Goal: Communication & Community: Connect with others

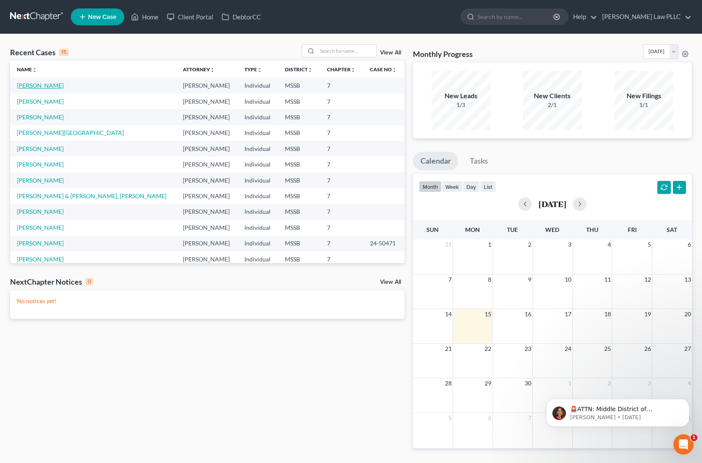
click at [39, 85] on link "[PERSON_NAME]" at bounding box center [40, 85] width 47 height 7
select select "0"
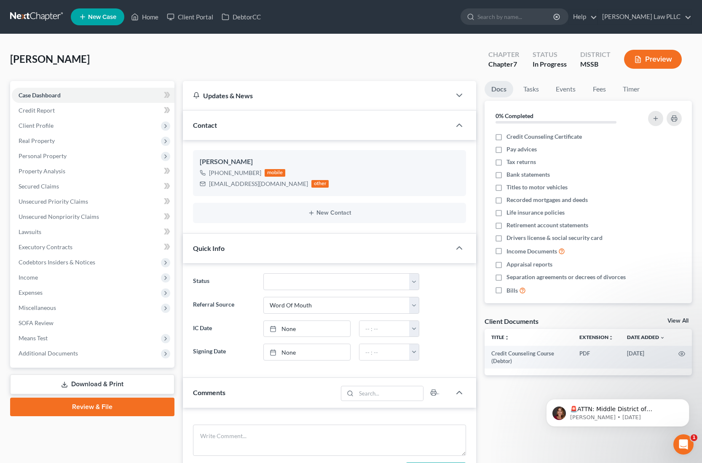
scroll to position [1, 0]
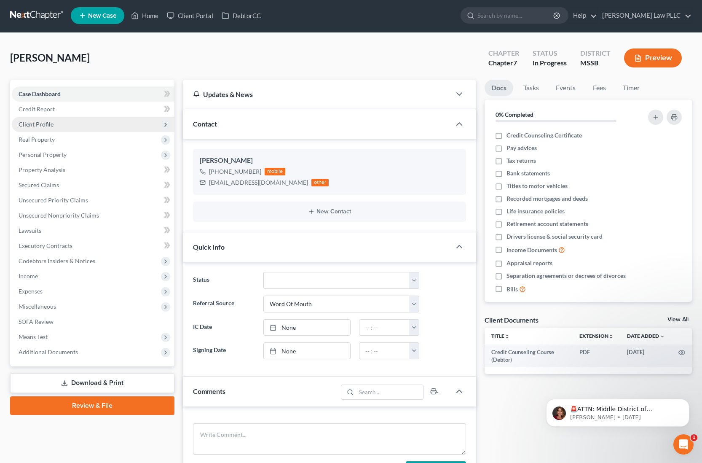
click at [56, 127] on span "Client Profile" at bounding box center [93, 124] width 163 height 15
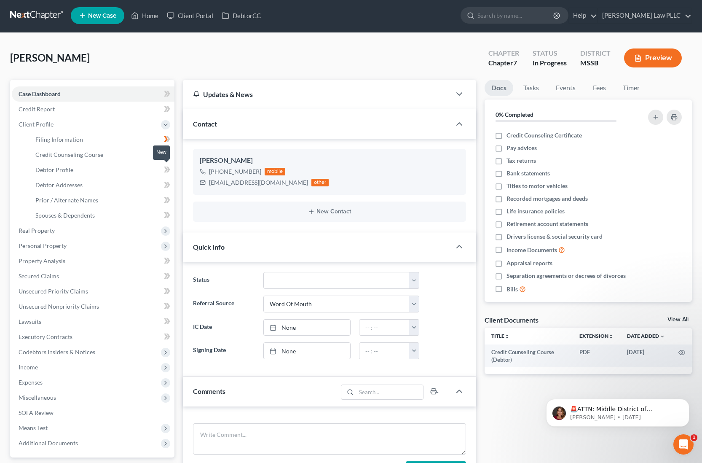
click at [167, 171] on icon at bounding box center [168, 169] width 4 height 6
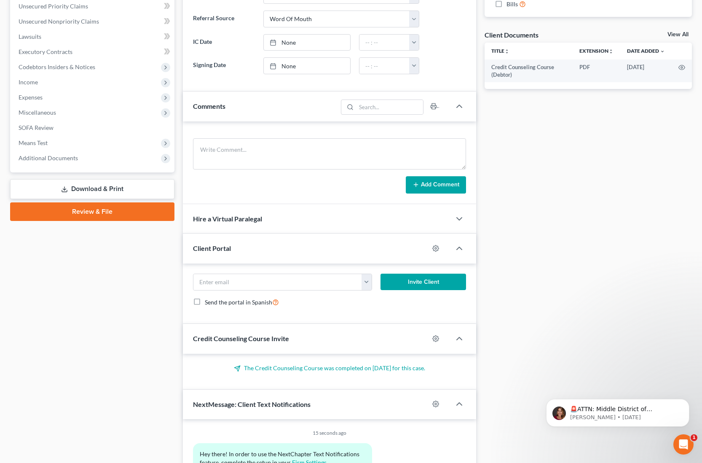
scroll to position [346, 0]
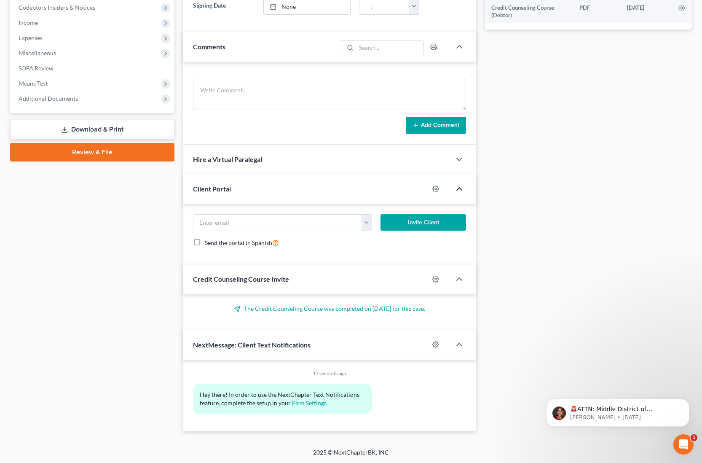
click at [461, 188] on polyline "button" at bounding box center [459, 189] width 5 height 3
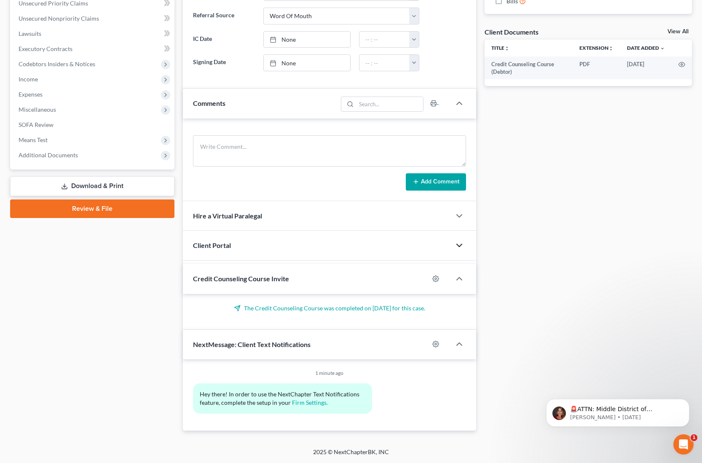
scroll to position [285, 0]
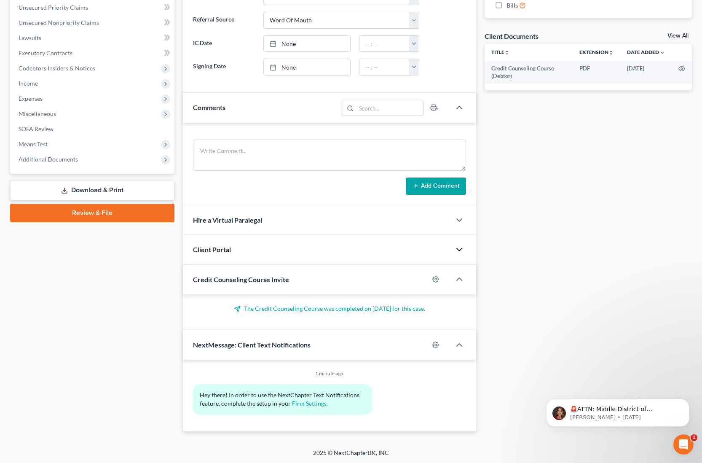
click at [461, 250] on icon "button" at bounding box center [459, 249] width 10 height 10
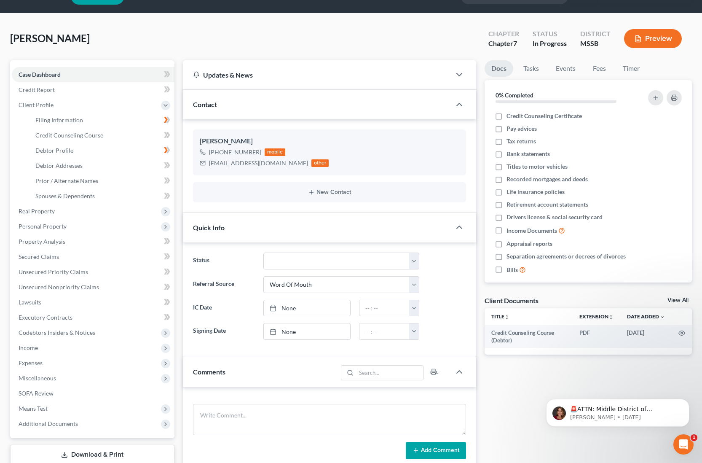
scroll to position [0, 0]
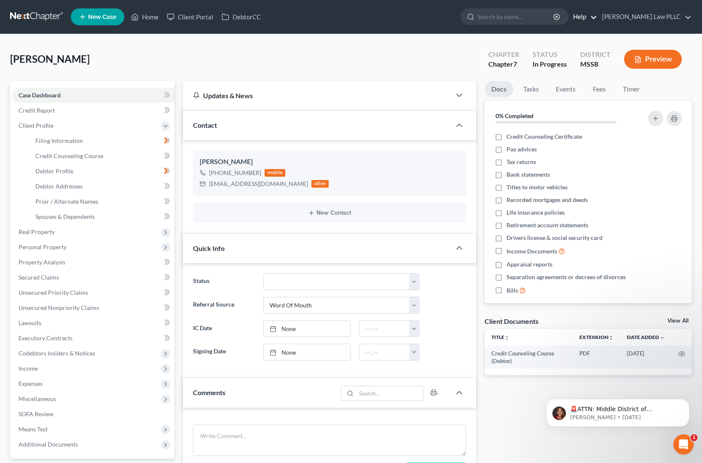
click at [597, 20] on link "Help" at bounding box center [583, 16] width 28 height 15
click at [597, 65] on link "Training Videos" at bounding box center [563, 63] width 67 height 14
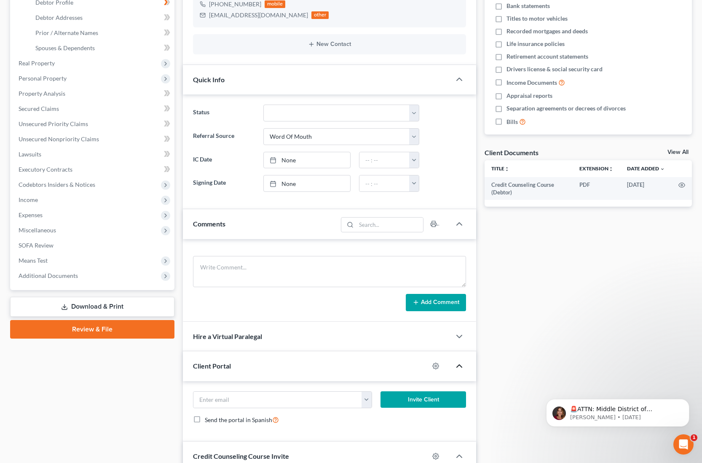
scroll to position [346, 0]
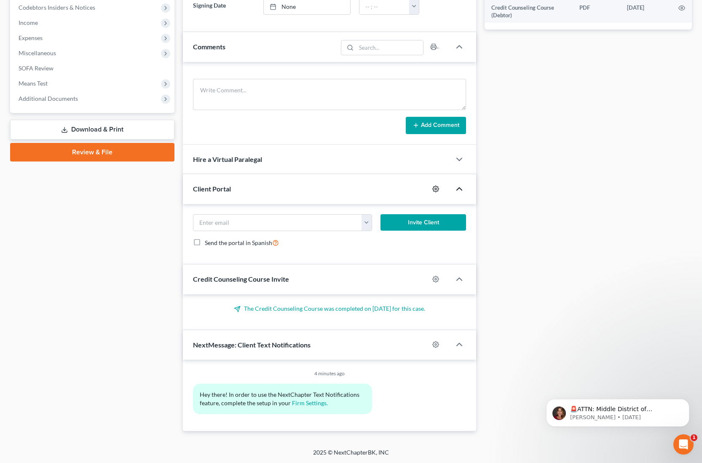
click at [435, 187] on icon "button" at bounding box center [435, 188] width 7 height 7
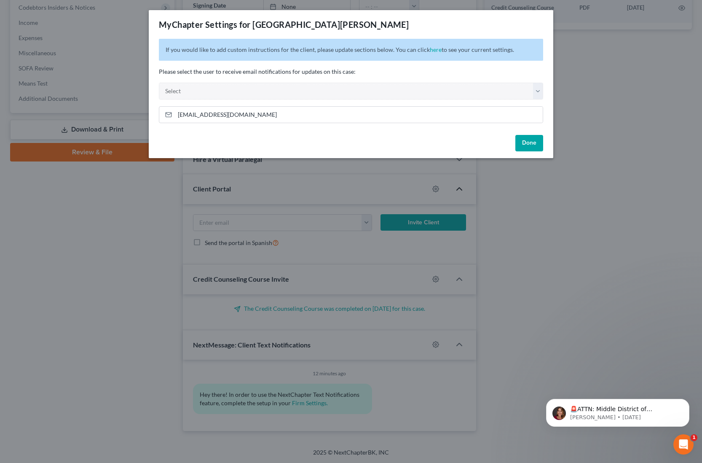
click at [525, 143] on button "Done" at bounding box center [529, 143] width 28 height 17
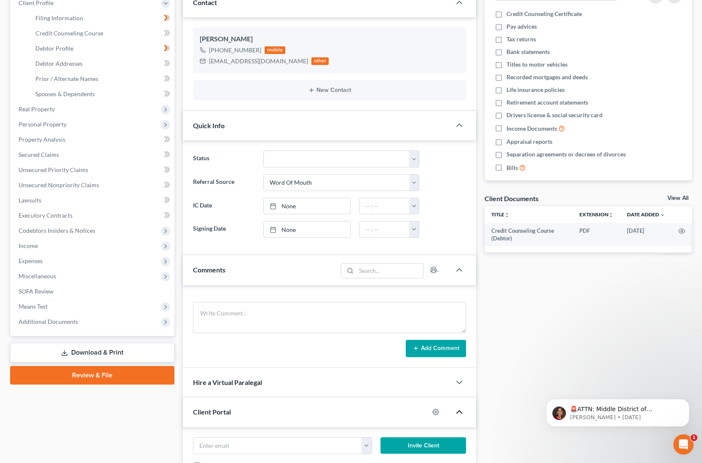
scroll to position [0, 0]
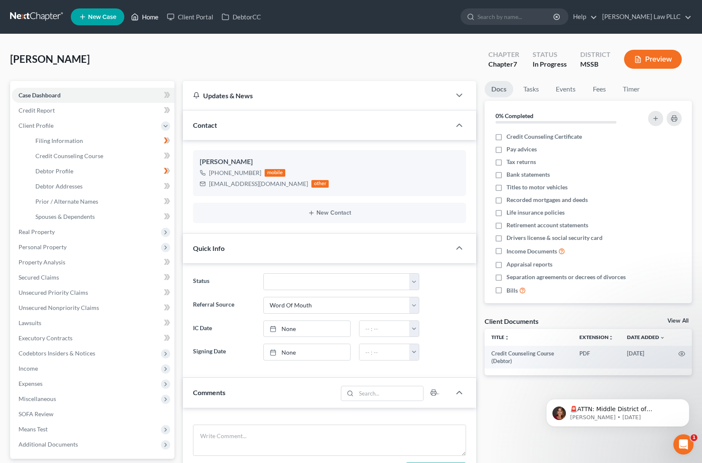
click at [143, 19] on link "Home" at bounding box center [145, 16] width 36 height 15
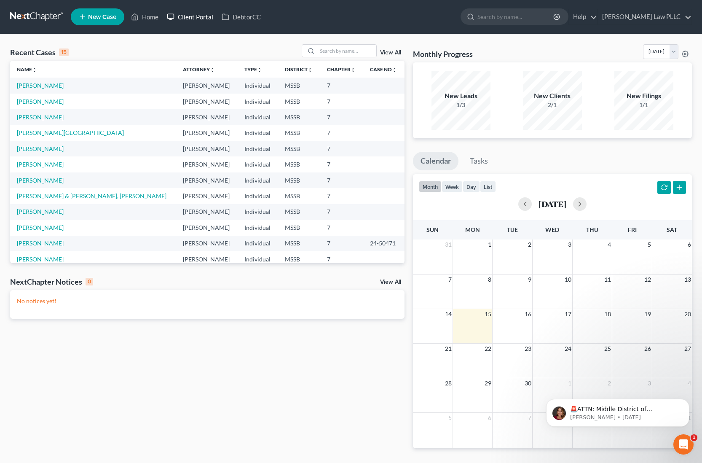
click at [208, 17] on link "Client Portal" at bounding box center [190, 16] width 55 height 15
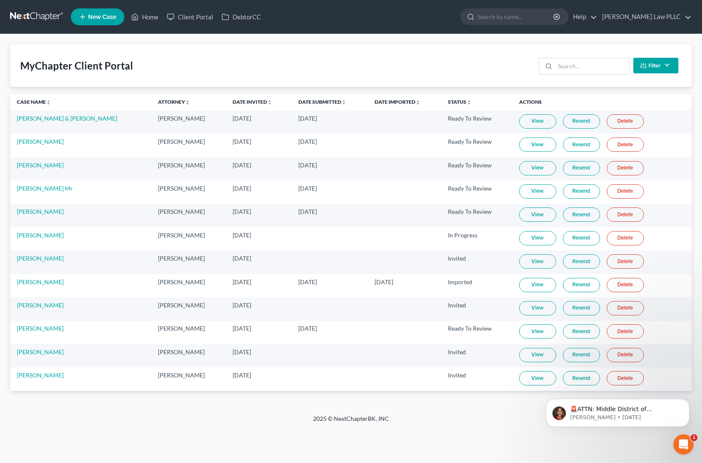
click at [533, 124] on link "View" at bounding box center [537, 121] width 37 height 14
click at [528, 380] on link "View" at bounding box center [537, 378] width 37 height 14
click at [46, 376] on link "[PERSON_NAME]" at bounding box center [40, 374] width 47 height 7
select select "9"
select select "0"
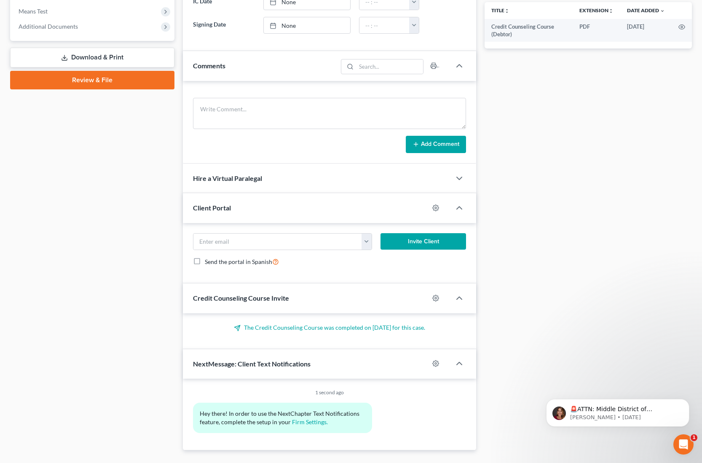
scroll to position [346, 0]
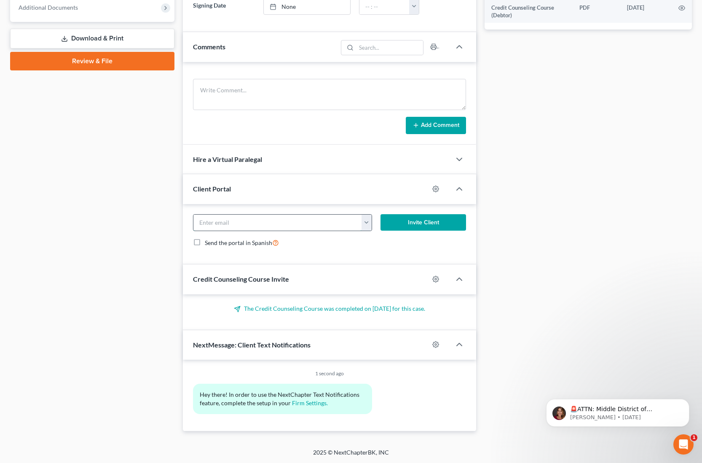
click at [201, 220] on input "email" at bounding box center [277, 223] width 169 height 16
type input "[EMAIL_ADDRESS][DOMAIN_NAME]"
click at [422, 225] on button "Invite Client" at bounding box center [424, 222] width 86 height 17
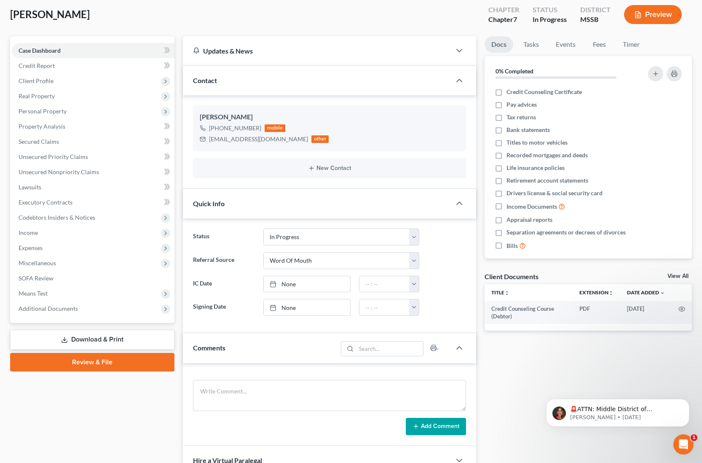
scroll to position [0, 0]
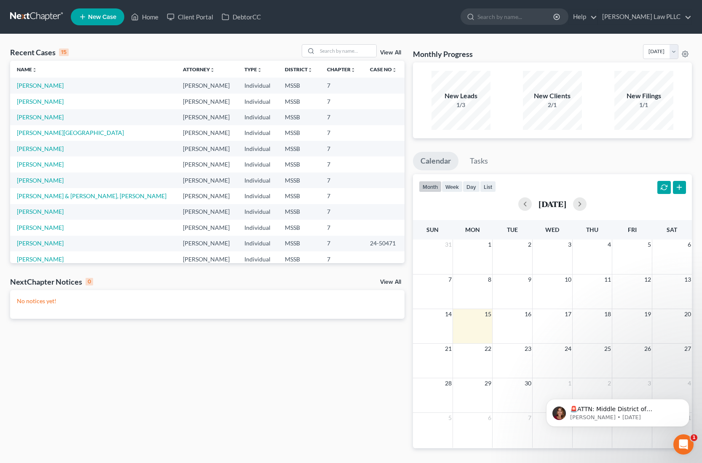
click at [65, 118] on td "[PERSON_NAME]" at bounding box center [93, 117] width 166 height 16
click at [57, 118] on link "[PERSON_NAME]" at bounding box center [40, 116] width 47 height 7
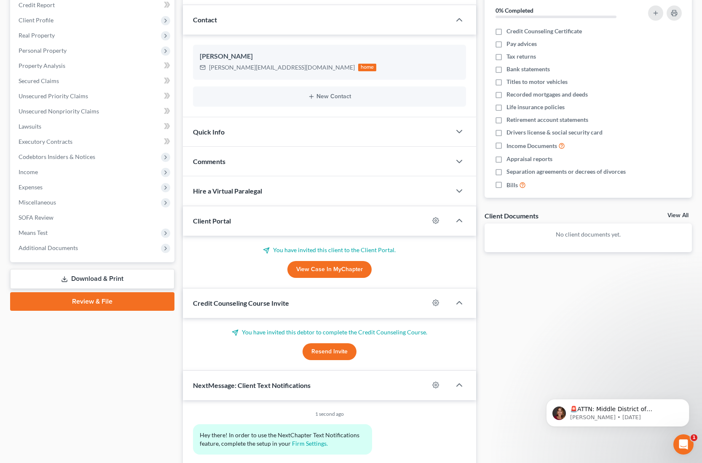
scroll to position [146, 0]
